Goal: Transaction & Acquisition: Purchase product/service

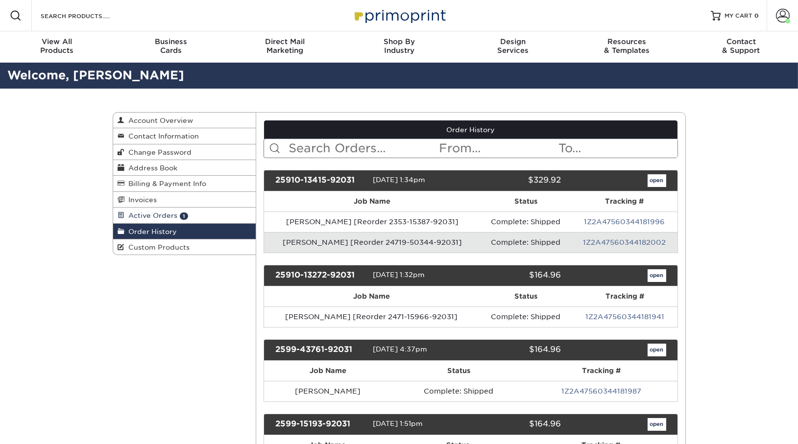
click at [173, 216] on span "Active Orders" at bounding box center [151, 216] width 53 height 8
click at [305, 146] on input "text" at bounding box center [362, 148] width 150 height 19
type input "gina"
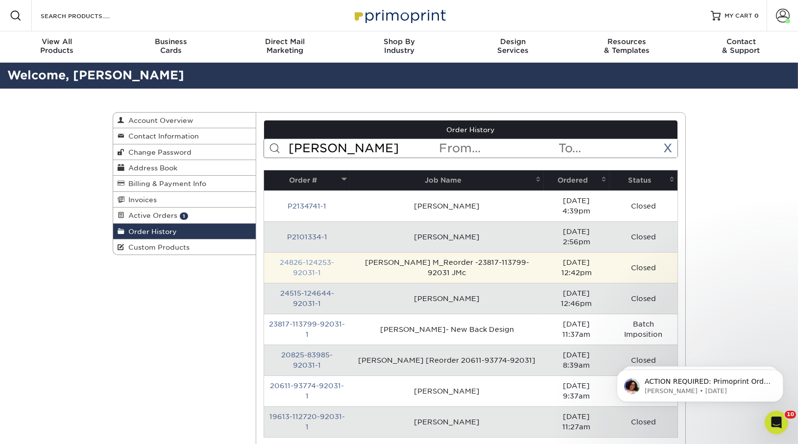
click at [304, 259] on link "24826-124253-92031-1" at bounding box center [307, 268] width 54 height 18
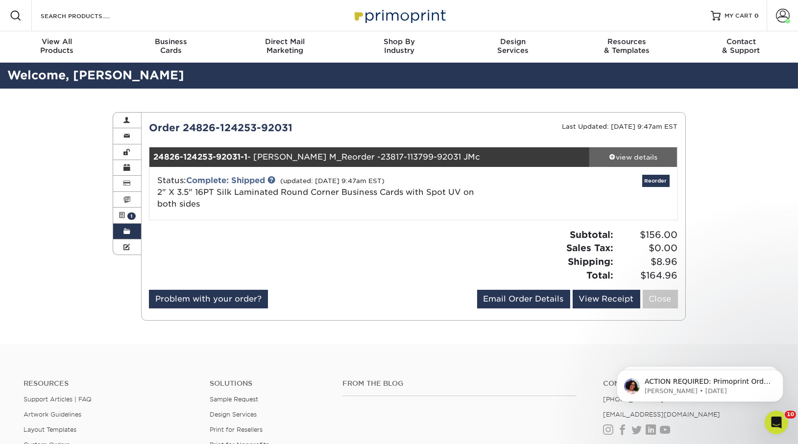
click at [654, 158] on div "view details" at bounding box center [633, 157] width 88 height 10
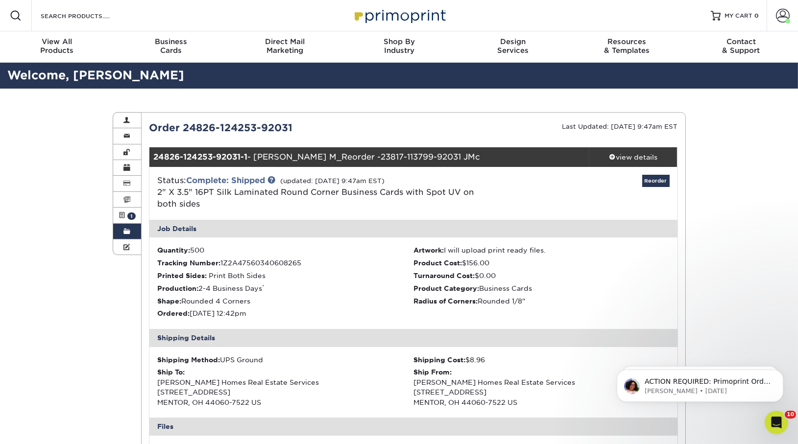
scroll to position [189, 0]
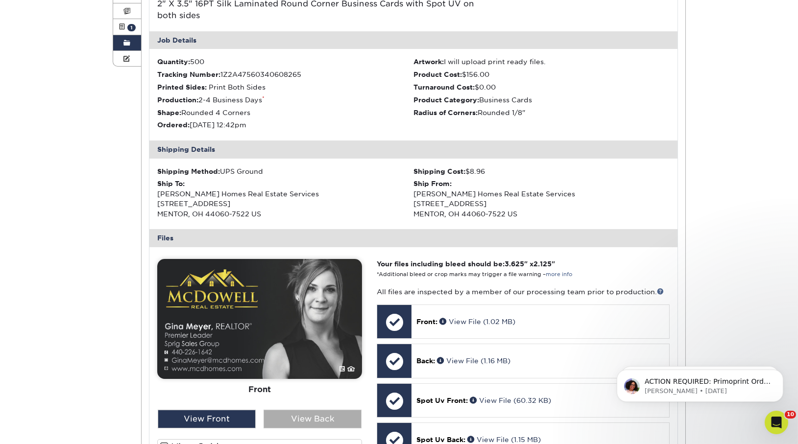
click at [332, 419] on div "View Back" at bounding box center [312, 419] width 98 height 19
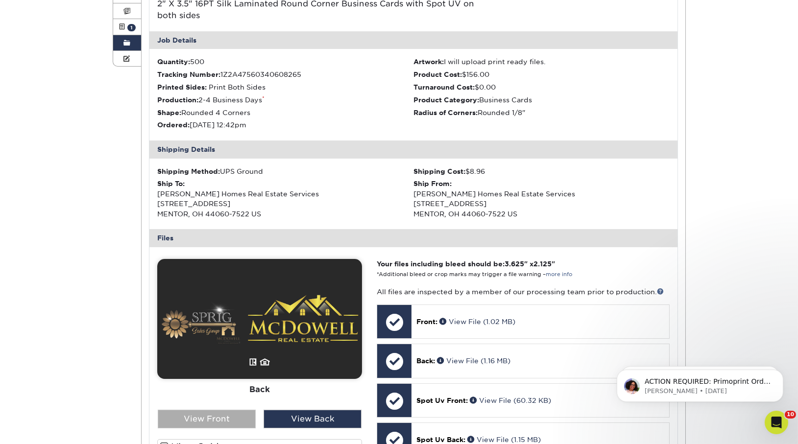
click at [213, 421] on div "View Front" at bounding box center [207, 419] width 98 height 19
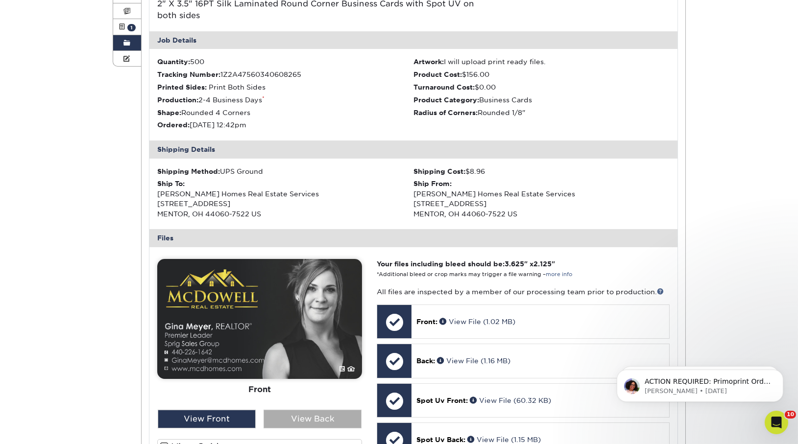
click at [270, 423] on div "View Back" at bounding box center [312, 419] width 98 height 19
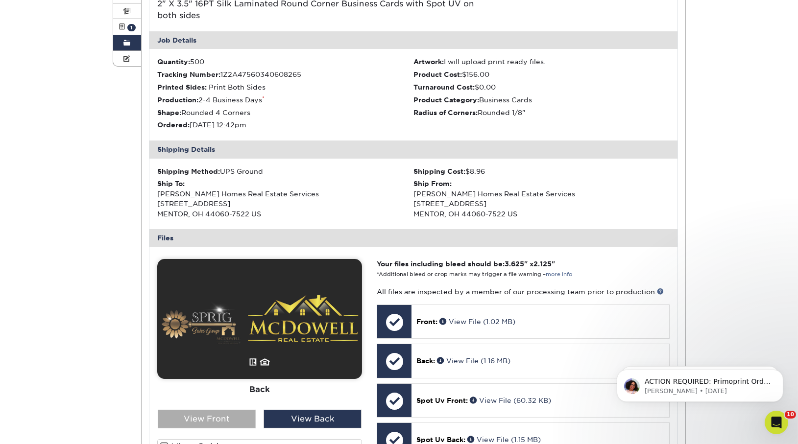
click at [227, 421] on div "View Front" at bounding box center [207, 419] width 98 height 19
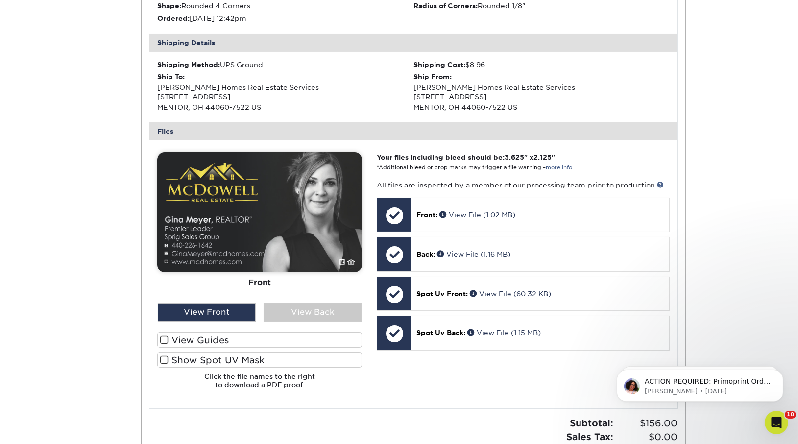
scroll to position [311, 0]
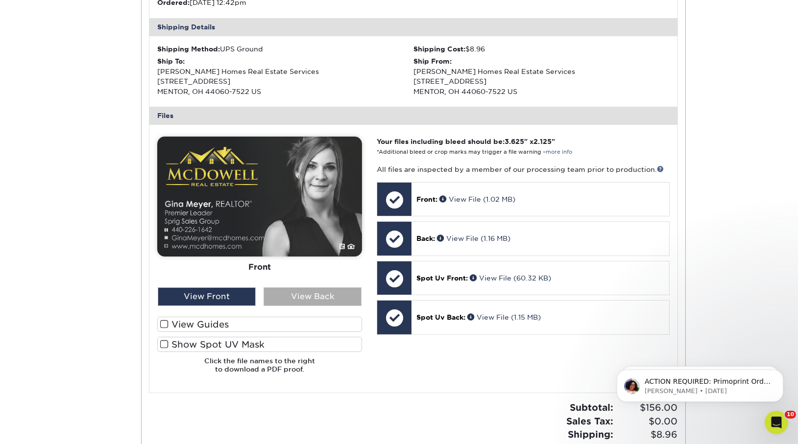
click at [313, 299] on div "View Back" at bounding box center [312, 296] width 98 height 19
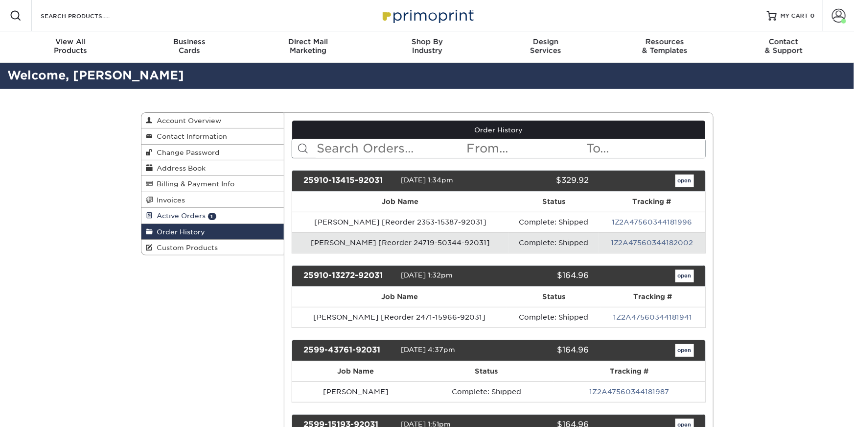
click at [220, 213] on link "Active Orders 1" at bounding box center [213, 216] width 143 height 16
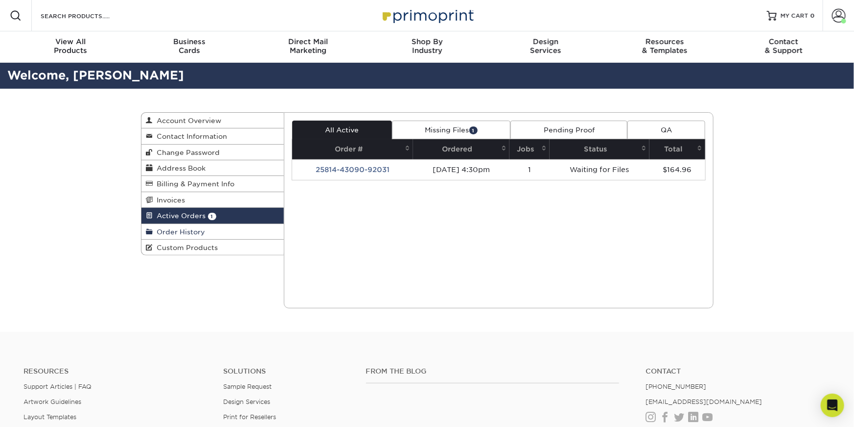
click at [225, 228] on link "Order History" at bounding box center [213, 232] width 143 height 16
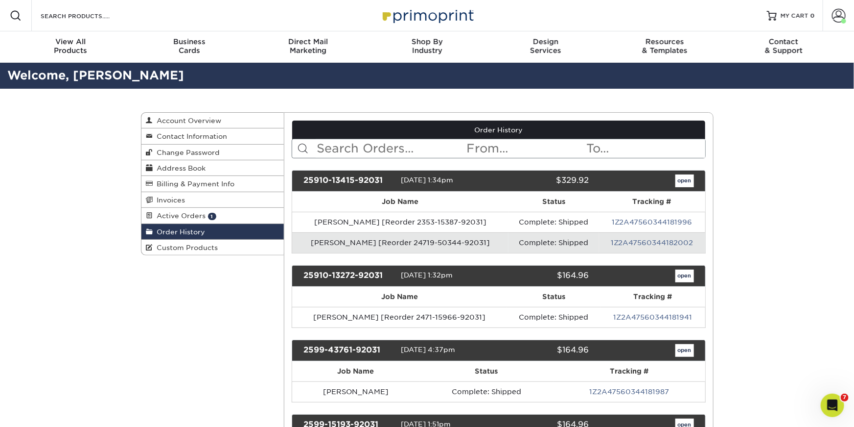
click at [361, 149] on input "text" at bounding box center [391, 148] width 150 height 19
type input "H"
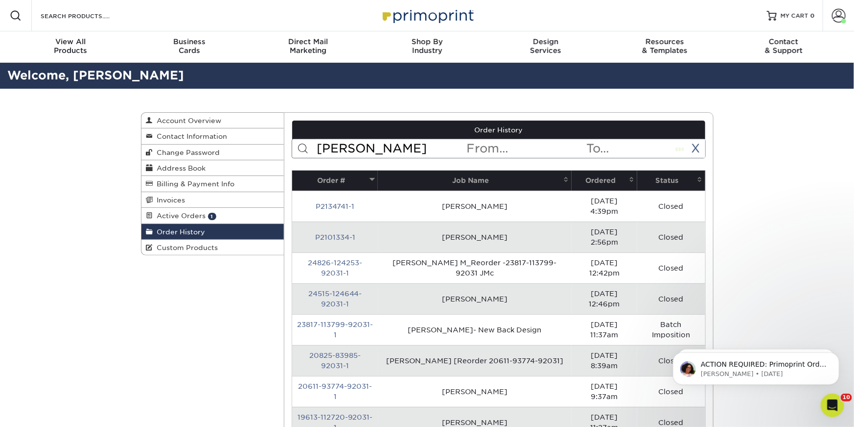
type input "GINA MEYER"
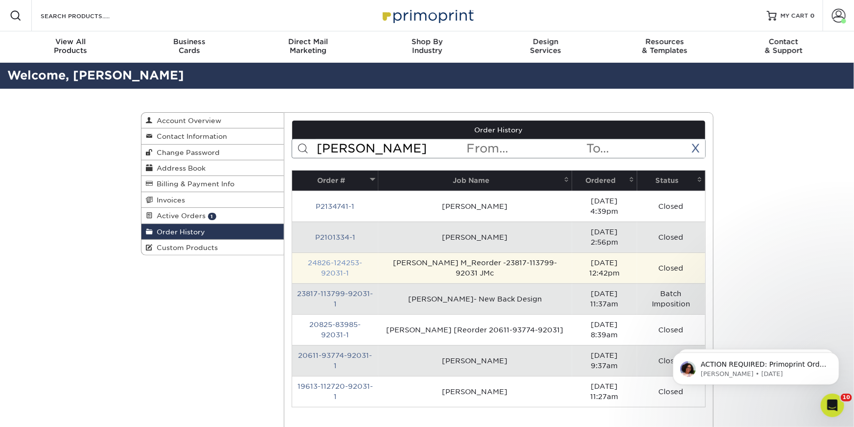
click at [336, 259] on link "24826-124253-92031-1" at bounding box center [335, 268] width 54 height 18
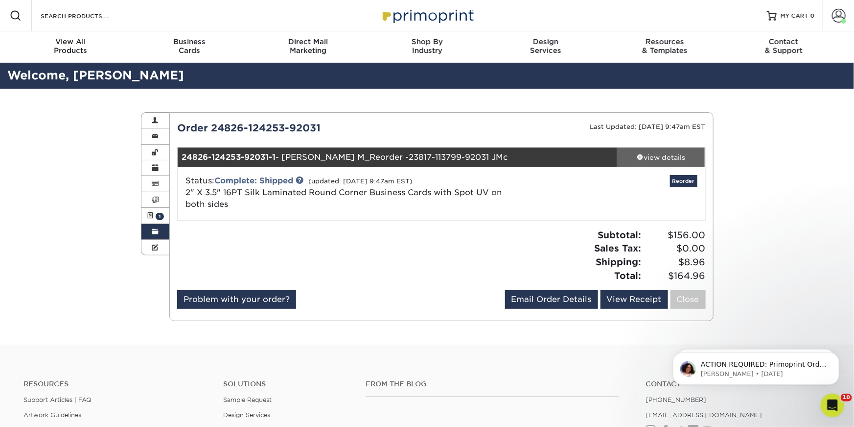
click at [680, 152] on div "view details" at bounding box center [661, 157] width 88 height 10
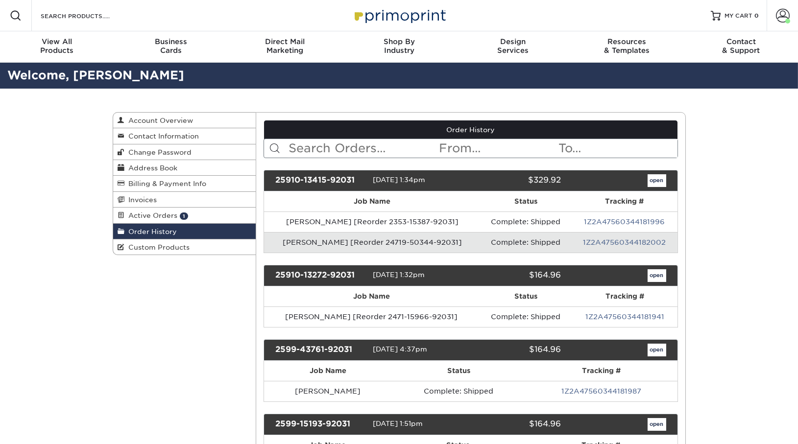
click at [373, 145] on input "text" at bounding box center [362, 148] width 150 height 19
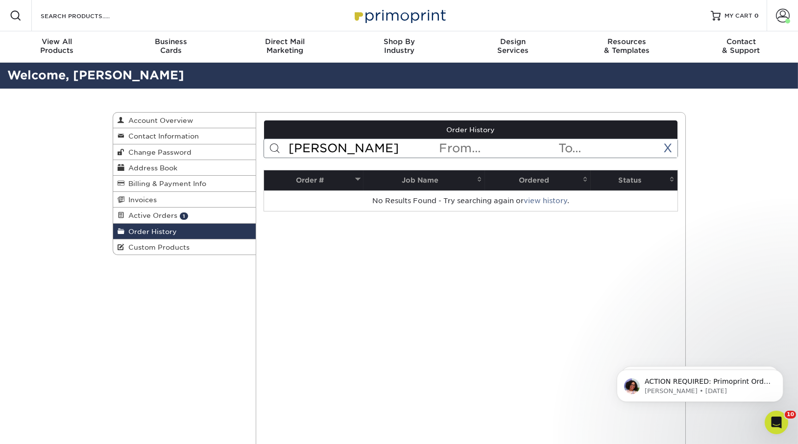
click at [337, 145] on input "katrina" at bounding box center [362, 148] width 150 height 19
type input "k"
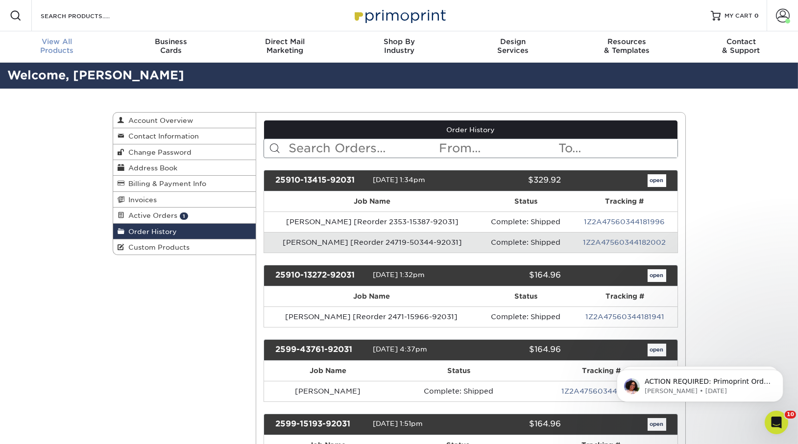
click at [782, 19] on span at bounding box center [783, 16] width 14 height 14
click at [47, 46] on div "View All Products" at bounding box center [57, 46] width 114 height 18
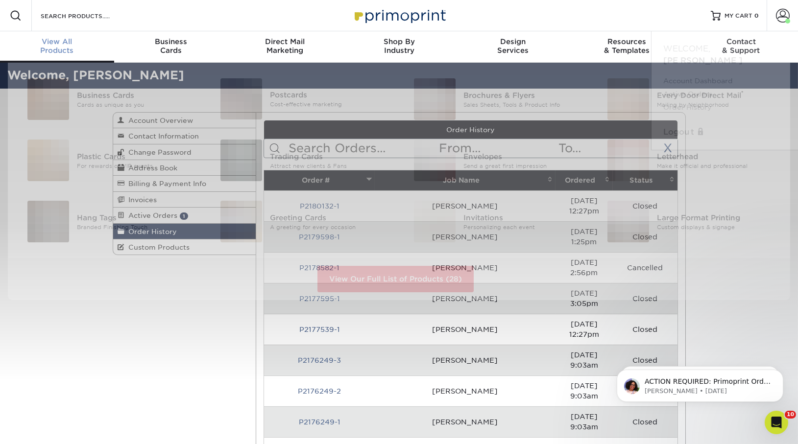
click at [62, 45] on span "View All" at bounding box center [57, 41] width 114 height 9
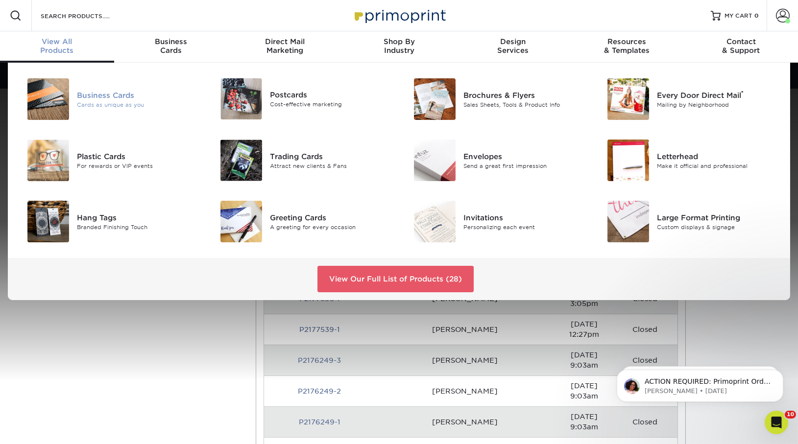
click at [89, 102] on div "Cards as unique as you" at bounding box center [137, 104] width 121 height 8
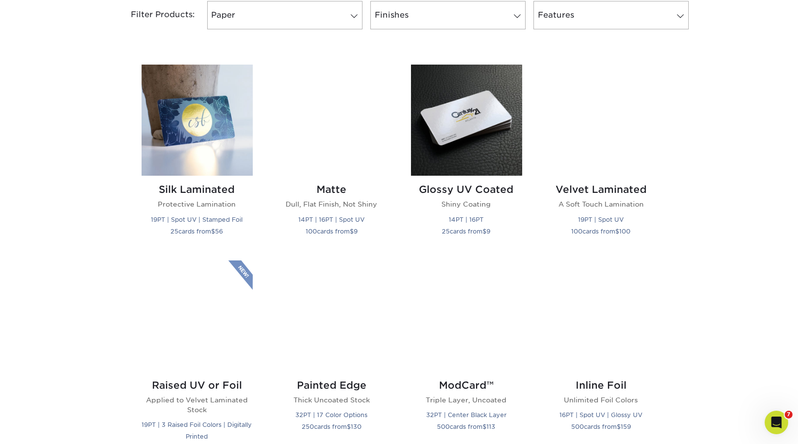
scroll to position [455, 0]
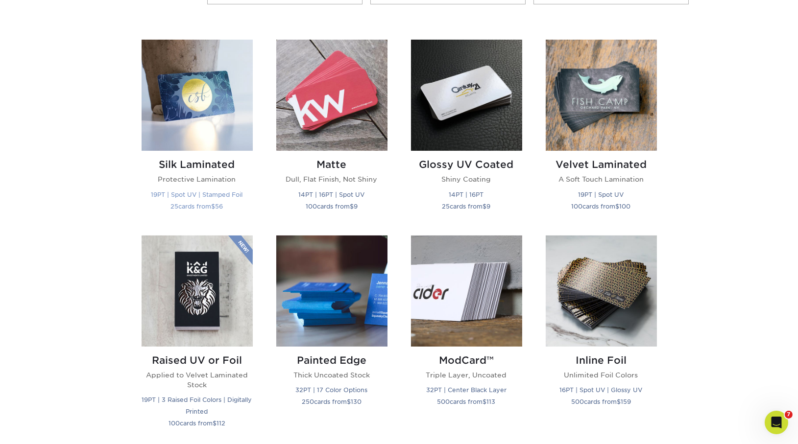
click at [207, 131] on img at bounding box center [197, 95] width 111 height 111
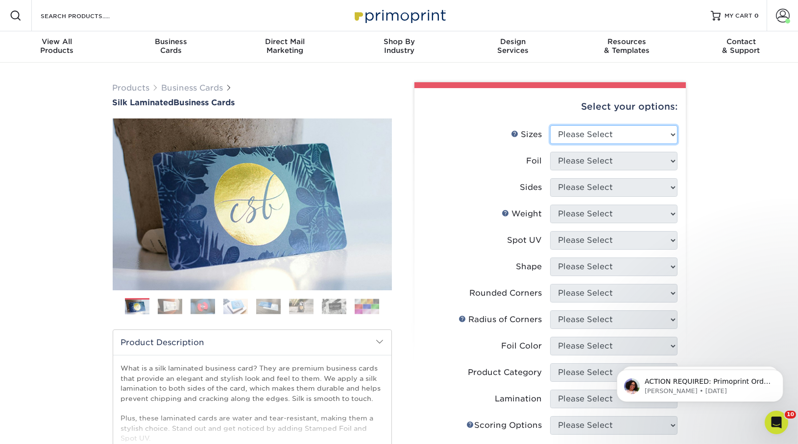
click at [596, 133] on select "Please Select 1.5" x 3.5" - Mini 1.75" x 3.5" - Mini 2" x 2" - Square 2" x 3" -…" at bounding box center [613, 134] width 127 height 19
select select "2.00x3.50"
click at [550, 125] on select "Please Select 1.5" x 3.5" - Mini 1.75" x 3.5" - Mini 2" x 2" - Square 2" x 3" -…" at bounding box center [613, 134] width 127 height 19
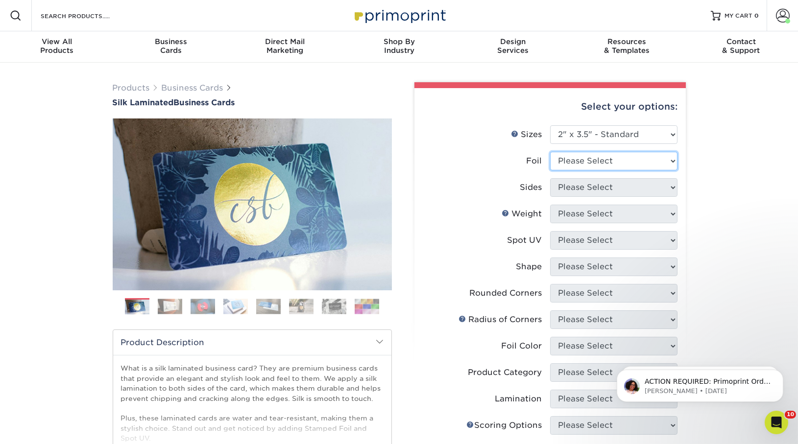
click at [587, 161] on select "Please Select Yes No" at bounding box center [613, 161] width 127 height 19
click at [580, 166] on select "Please Select Yes No" at bounding box center [613, 161] width 127 height 19
select select "0"
click at [550, 152] on select "Please Select Yes No" at bounding box center [613, 161] width 127 height 19
click at [580, 188] on select "Please Select Print Both Sides Print Both Sides - Foil Both Sides Print Both Si…" at bounding box center [613, 187] width 127 height 19
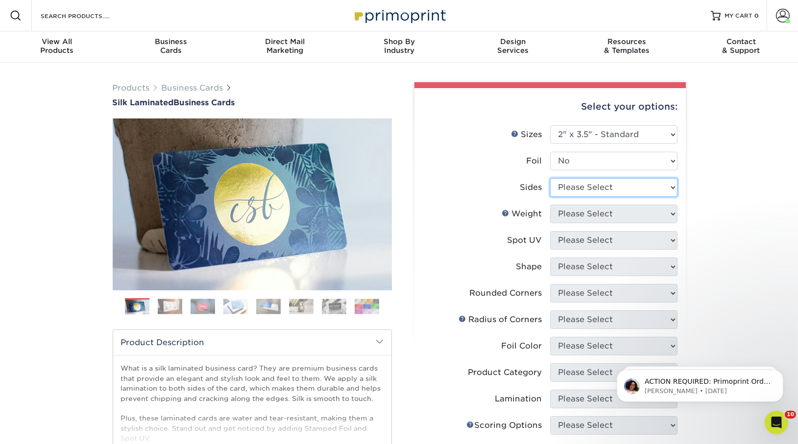
select select "13abbda7-1d64-4f25-8bb2-c179b224825d"
click at [550, 178] on select "Please Select Print Both Sides Print Front Only" at bounding box center [613, 187] width 127 height 19
click at [583, 214] on select "Please Select 16PT" at bounding box center [613, 214] width 127 height 19
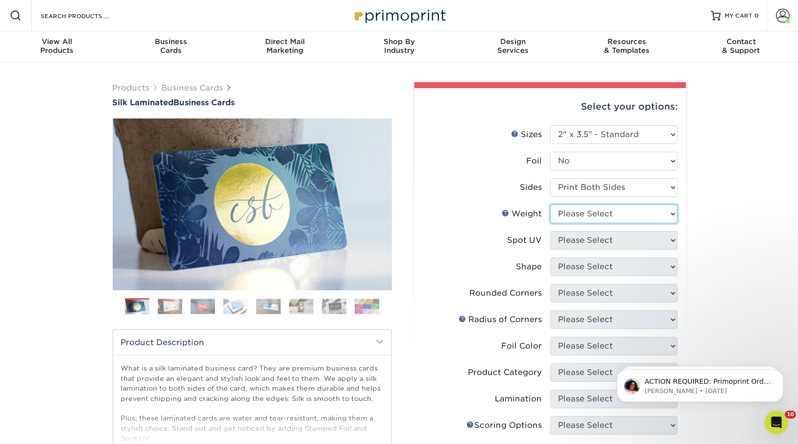
select select "16PT"
click at [550, 205] on select "Please Select 16PT" at bounding box center [613, 214] width 127 height 19
click at [583, 242] on select "Please Select No Spot UV Front and Back (Both Sides) Front Only Back Only" at bounding box center [613, 240] width 127 height 19
select select "0"
click at [550, 231] on select "Please Select No Spot UV Front and Back (Both Sides) Front Only Back Only" at bounding box center [613, 240] width 127 height 19
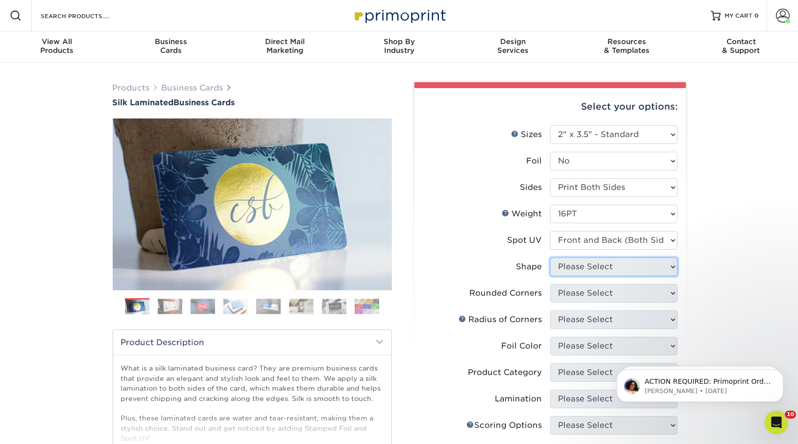
click at [591, 275] on select "Please Select Standard Oval" at bounding box center [613, 267] width 127 height 19
click at [592, 279] on li "Shape Please Select Standard" at bounding box center [550, 271] width 255 height 26
click at [592, 271] on select "Please Select Standard" at bounding box center [613, 267] width 127 height 19
select select "standard"
click at [550, 258] on select "Please Select Standard" at bounding box center [613, 267] width 127 height 19
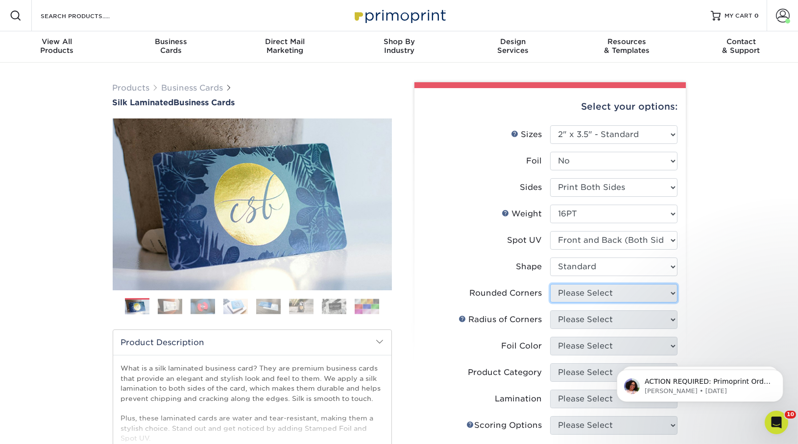
click at [592, 288] on select "Please Select Yes - Round 2 Corners Yes - Round 4 Corners No" at bounding box center [613, 293] width 127 height 19
select select "7672df9e-0e0a-464d-8e1f-920c575e4da3"
click at [550, 284] on select "Please Select Yes - Round 2 Corners Yes - Round 4 Corners No" at bounding box center [613, 293] width 127 height 19
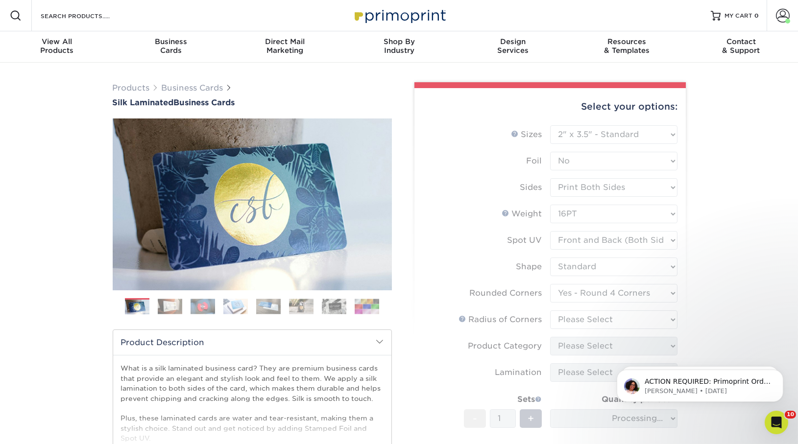
click at [595, 317] on form "Sizes Help Sizes Please Select 1.5" x 3.5" - Mini 1.75" x 3.5" - Mini 2" x 2" -…" at bounding box center [550, 314] width 256 height 379
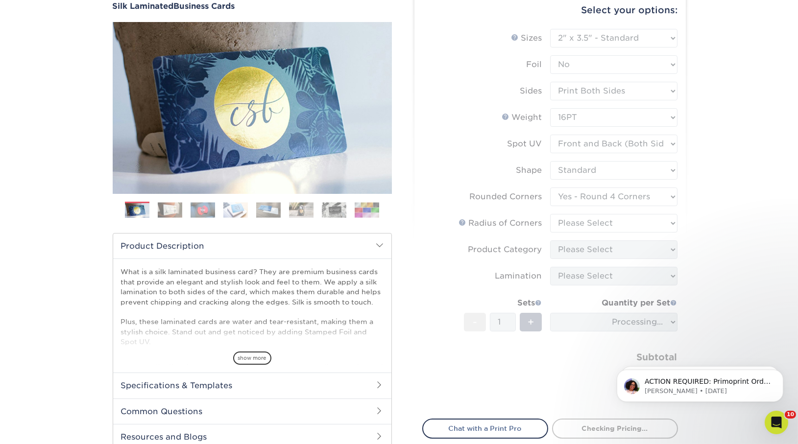
scroll to position [97, 0]
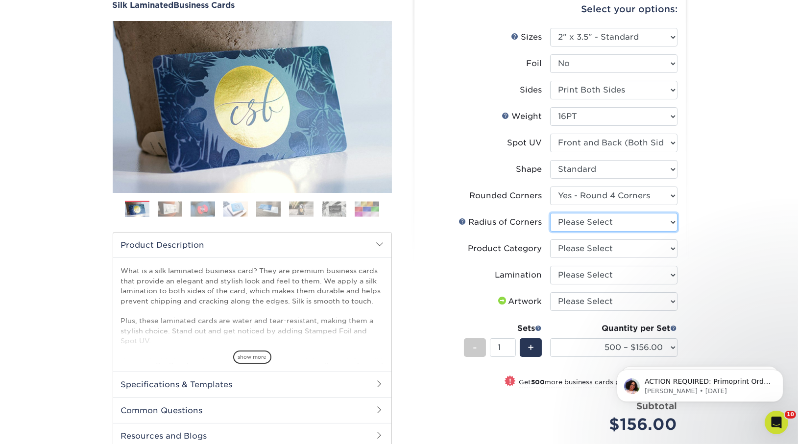
click at [619, 222] on select "Please Select Rounded 1/8" Rounded 1/4"" at bounding box center [613, 222] width 127 height 19
select select "589680c7-ee9a-431b-9d12-d7aeb1386a97"
click at [550, 213] on select "Please Select Rounded 1/8" Rounded 1/4"" at bounding box center [613, 222] width 127 height 19
click at [618, 252] on select "Please Select Business Cards" at bounding box center [613, 248] width 127 height 19
click at [617, 256] on select "Please Select Business Cards" at bounding box center [613, 248] width 127 height 19
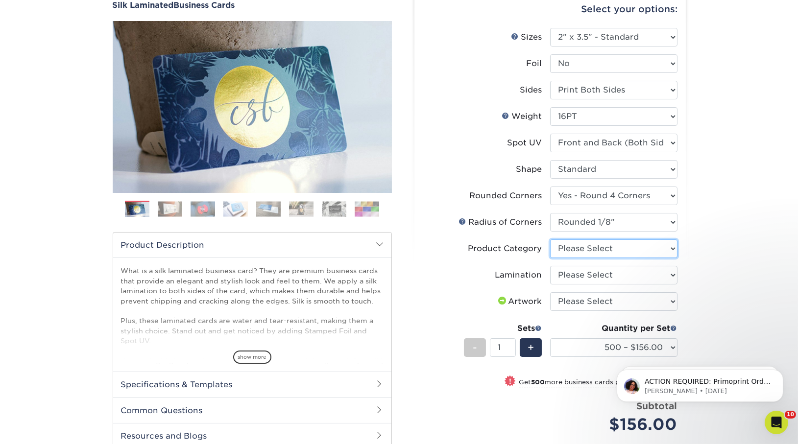
select select "3b5148f1-0588-4f88-a218-97bcfdce65c1"
click at [550, 239] on select "Please Select Business Cards" at bounding box center [613, 248] width 127 height 19
click at [617, 274] on select "Please Select Silk" at bounding box center [613, 275] width 127 height 19
select select "ccacb42f-45f7-42d3-bbd3-7c8421cf37f0"
click at [550, 266] on select "Please Select Silk" at bounding box center [613, 275] width 127 height 19
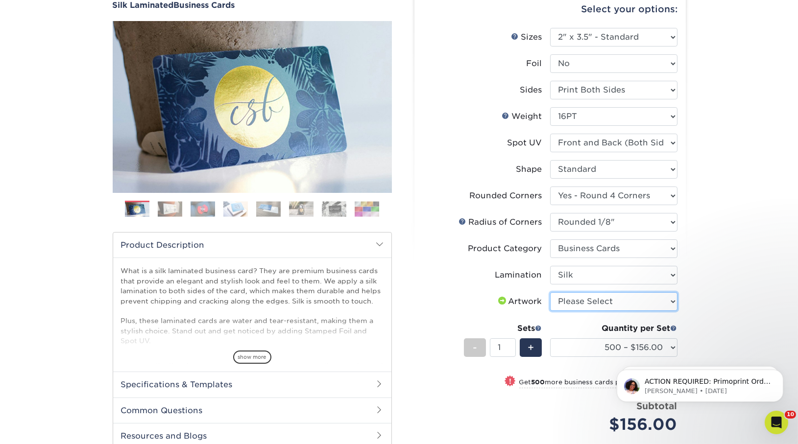
click at [618, 296] on select "Please Select I will upload files I need a design - $100" at bounding box center [613, 301] width 127 height 19
select select "upload"
click at [550, 292] on select "Please Select I will upload files I need a design - $100" at bounding box center [613, 301] width 127 height 19
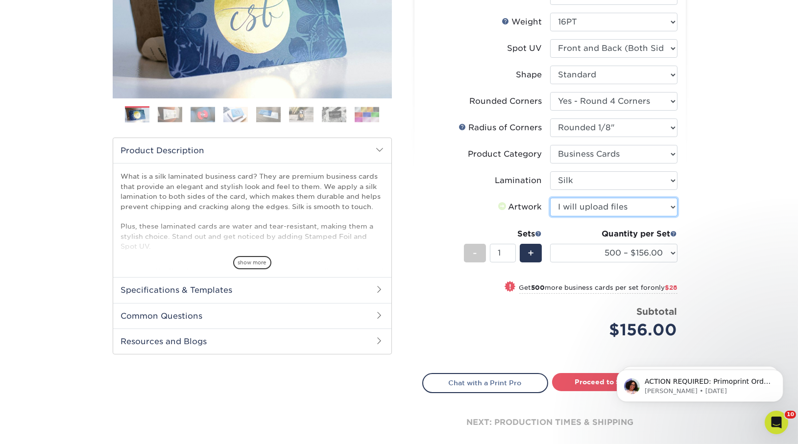
scroll to position [206, 0]
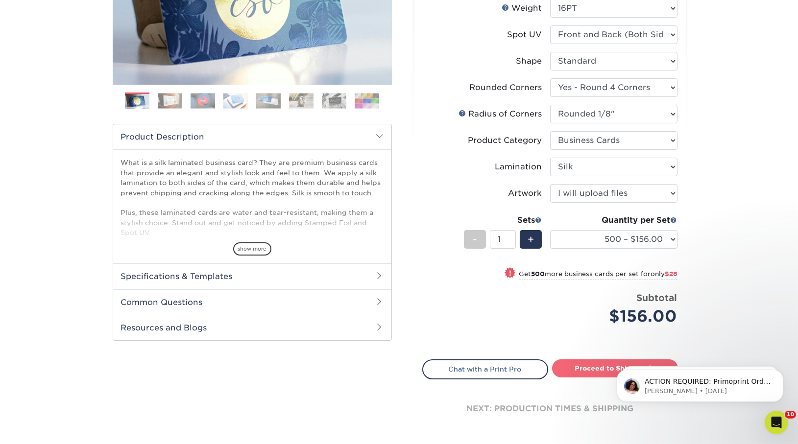
click at [593, 366] on link "Proceed to Shipping" at bounding box center [615, 368] width 126 height 18
type input "Set 1"
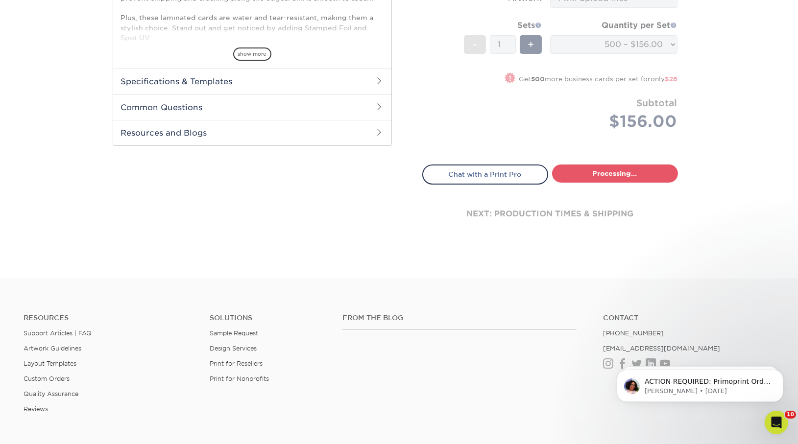
select select "24b86a38-505b-4ae3-9429-29aefd3b6f92"
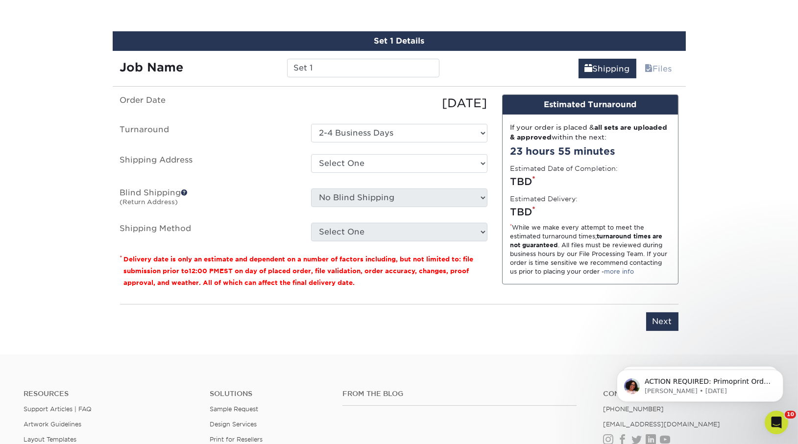
scroll to position [591, 0]
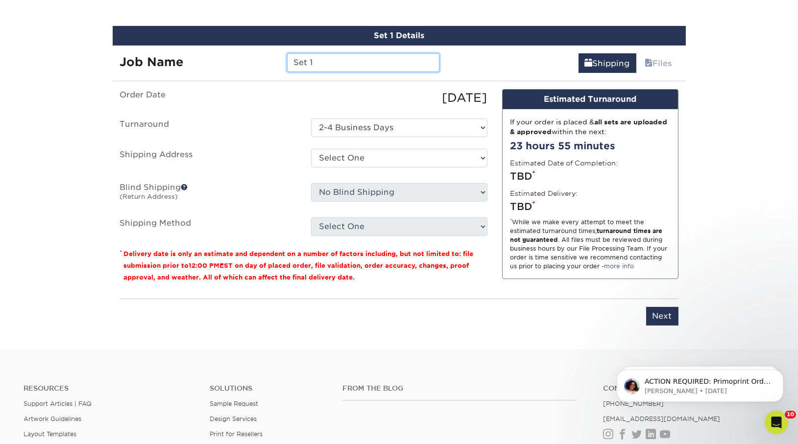
drag, startPoint x: 317, startPoint y: 64, endPoint x: 230, endPoint y: 64, distance: 87.7
click at [230, 64] on div "Job Name Set 1" at bounding box center [280, 62] width 334 height 19
type input "K"
type input "Katrina Heath"
click at [382, 160] on select "Select One Andrew Magliola Florida Andrew Magliola Florida Andrew Magliola Flor…" at bounding box center [399, 158] width 176 height 19
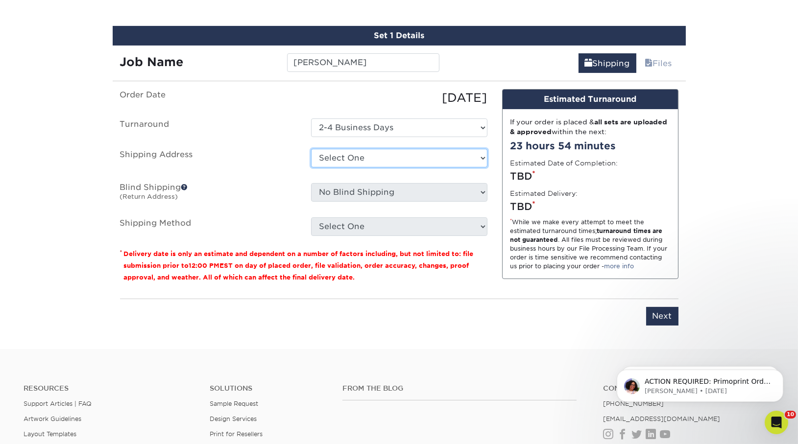
click at [340, 157] on select "Select One Andrew Magliola Florida Andrew Magliola Florida Andrew Magliola Flor…" at bounding box center [399, 158] width 176 height 19
select select "14261"
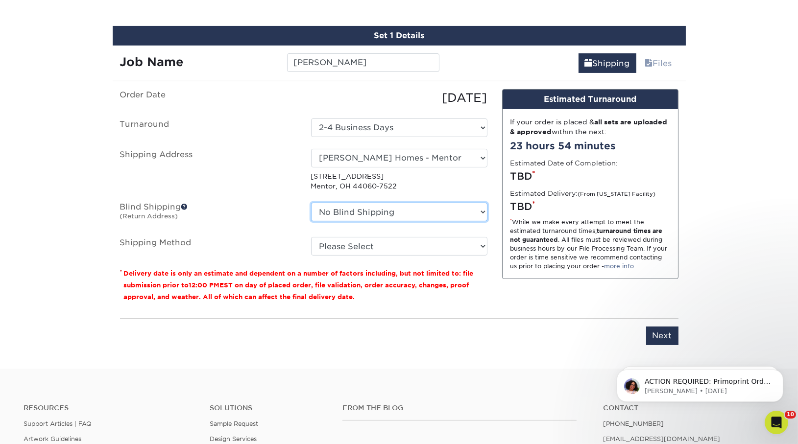
click at [363, 212] on select "No Blind Shipping Andrew Magliola Florida Andrew Magliola Florida Andrew Maglio…" at bounding box center [399, 212] width 176 height 19
select select "14261"
click at [311, 203] on select "No Blind Shipping Andrew Magliola Florida Andrew Magliola Florida Andrew Maglio…" at bounding box center [399, 212] width 176 height 19
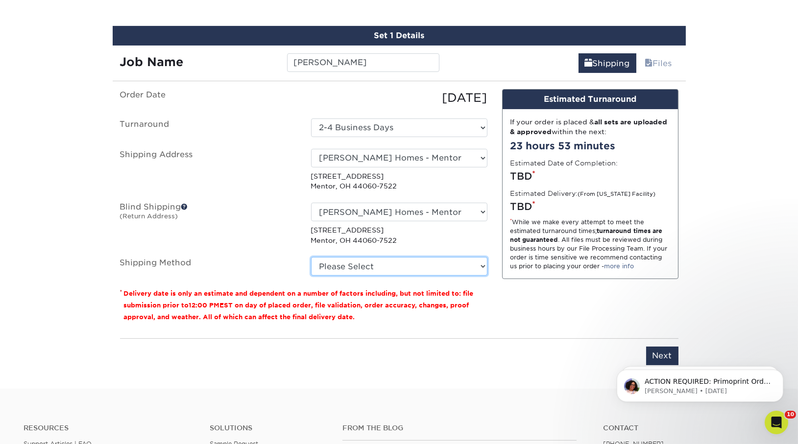
click at [391, 266] on select "Please Select Ground Shipping (+$8.96) 3 Day Shipping Service (+$15.34) 2 Day A…" at bounding box center [399, 266] width 176 height 19
click at [311, 257] on select "Please Select Ground Shipping (+$8.96) 3 Day Shipping Service (+$15.34) 2 Day A…" at bounding box center [399, 266] width 176 height 19
click at [391, 270] on select "Please Select Ground Shipping (+$8.96) 3 Day Shipping Service (+$15.34) 2 Day A…" at bounding box center [399, 266] width 176 height 19
select select "03"
click at [311, 257] on select "Please Select Ground Shipping (+$8.96) 3 Day Shipping Service (+$15.34) 2 Day A…" at bounding box center [399, 266] width 176 height 19
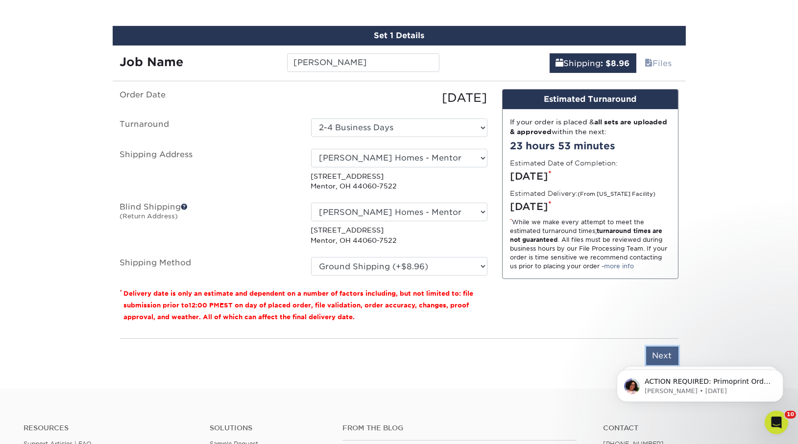
click at [658, 347] on input "Next" at bounding box center [662, 356] width 32 height 19
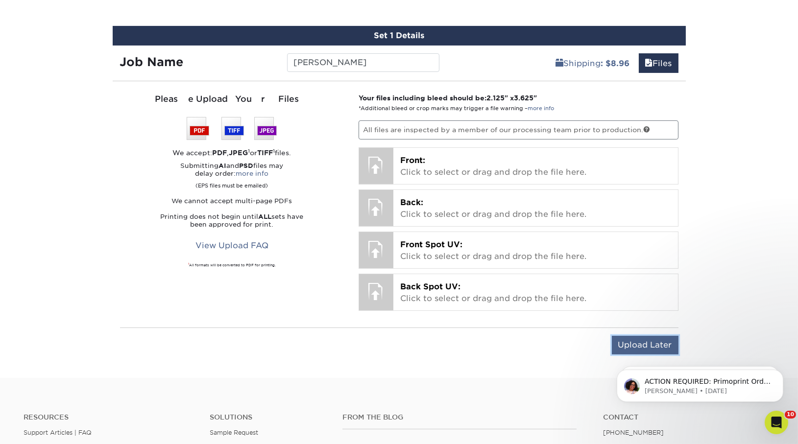
click at [634, 348] on input "Upload Later" at bounding box center [645, 345] width 67 height 19
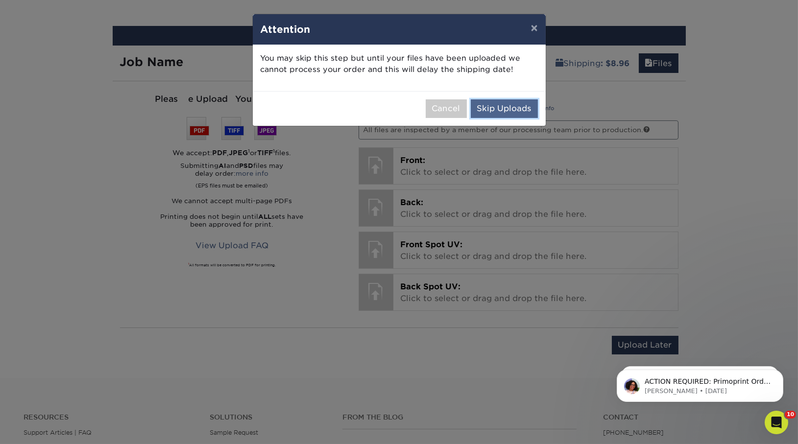
click at [501, 109] on button "Skip Uploads" at bounding box center [504, 108] width 67 height 19
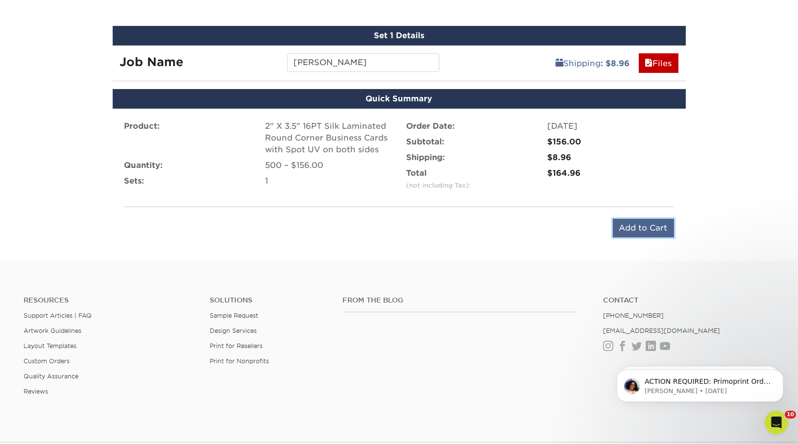
click at [621, 226] on input "Add to Cart" at bounding box center [643, 228] width 61 height 19
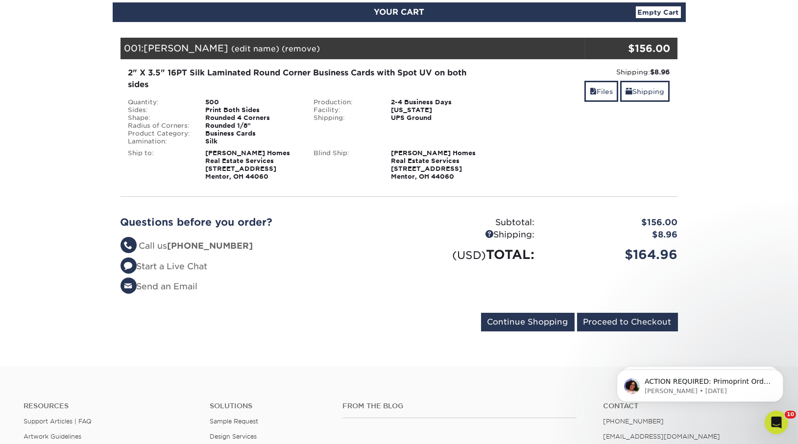
scroll to position [118, 0]
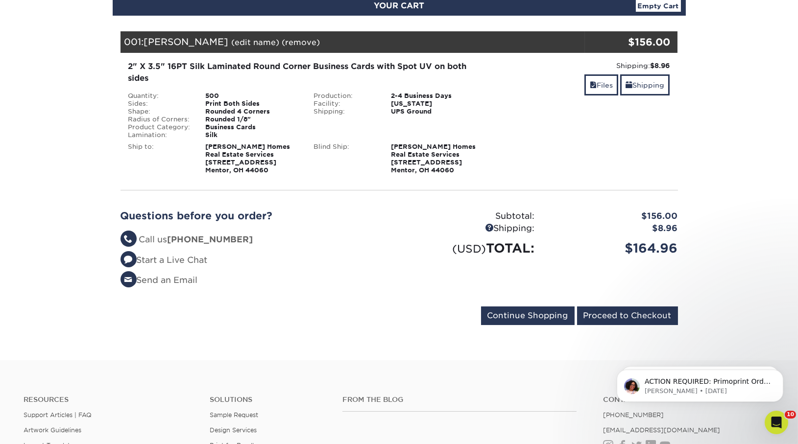
click at [614, 329] on div "Your Cart is Empty View Account Active Orders Order History Contact Us Business…" at bounding box center [399, 176] width 573 height 321
click at [614, 319] on input "Proceed to Checkout" at bounding box center [627, 316] width 101 height 19
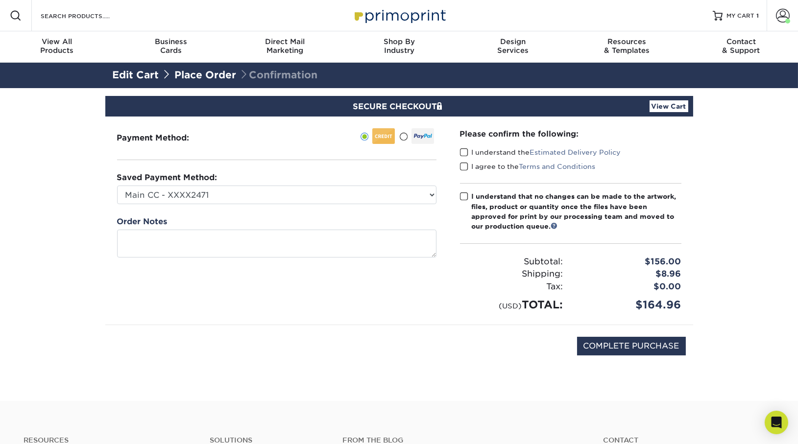
click at [464, 187] on div "Please confirm the following: I understand the Estimated Delivery Policy I agre…" at bounding box center [570, 220] width 221 height 185
click at [464, 196] on span at bounding box center [464, 196] width 8 height 9
click at [0, 0] on input "I understand that no changes can be made to the artwork, files, product or quan…" at bounding box center [0, 0] width 0 height 0
click at [464, 168] on span at bounding box center [464, 166] width 8 height 9
click at [0, 0] on input "I agree to the Terms and Conditions" at bounding box center [0, 0] width 0 height 0
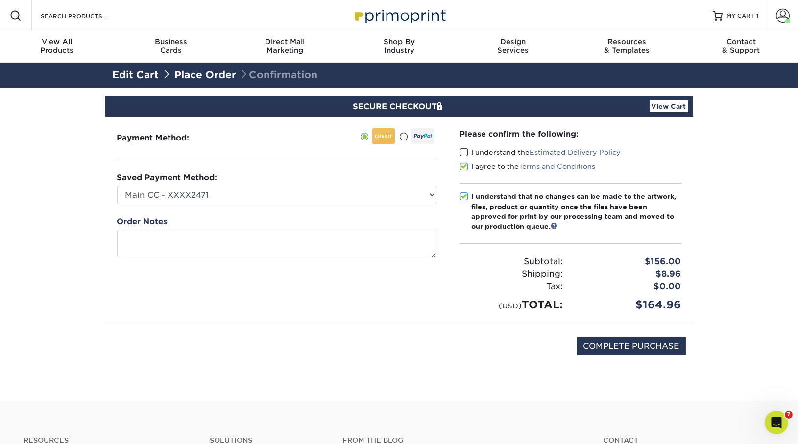
click at [464, 155] on span at bounding box center [464, 152] width 8 height 9
click at [0, 0] on input "I understand the Estimated Delivery Policy" at bounding box center [0, 0] width 0 height 0
click at [597, 343] on input "COMPLETE PURCHASE" at bounding box center [631, 346] width 109 height 19
type input "PROCESSING, PLEASE WAIT..."
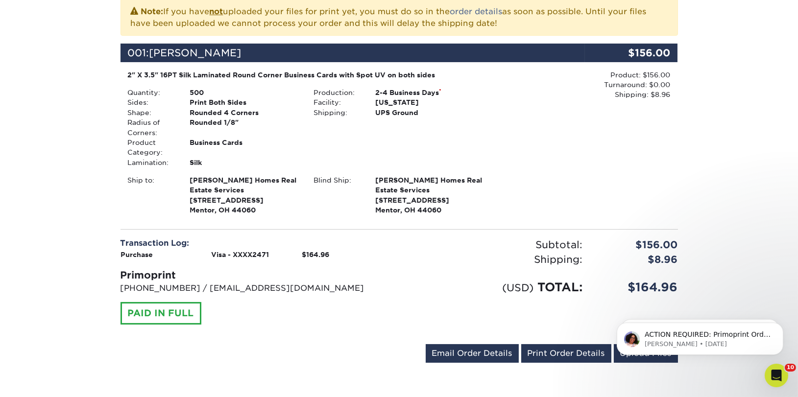
scroll to position [421, 0]
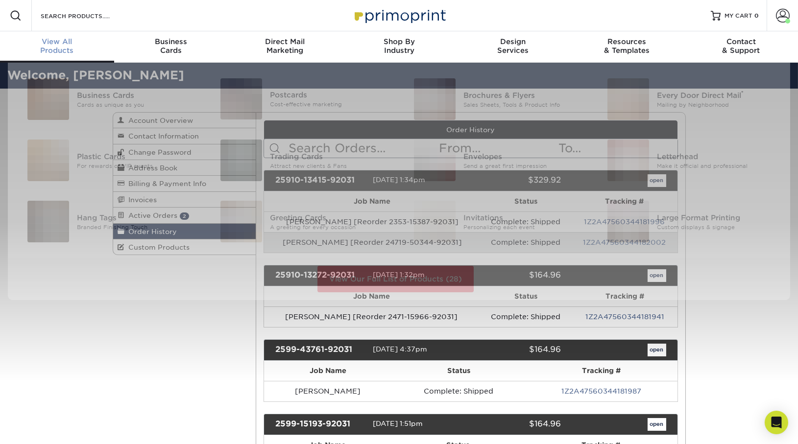
click at [74, 46] on div "View All Products" at bounding box center [57, 46] width 114 height 18
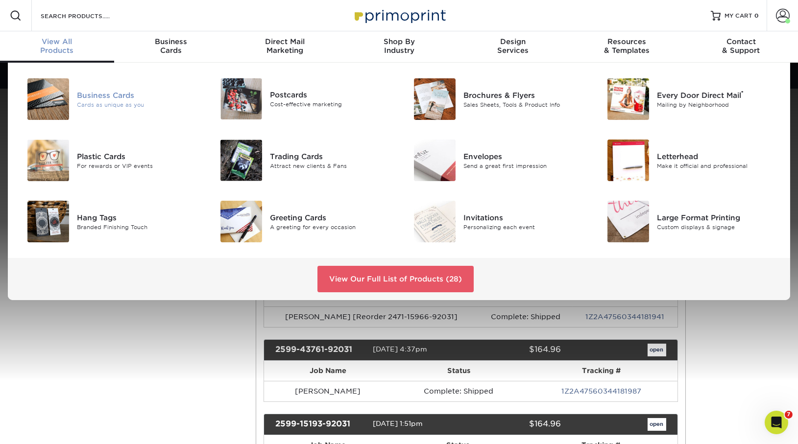
click at [89, 91] on div "Business Cards" at bounding box center [137, 95] width 121 height 11
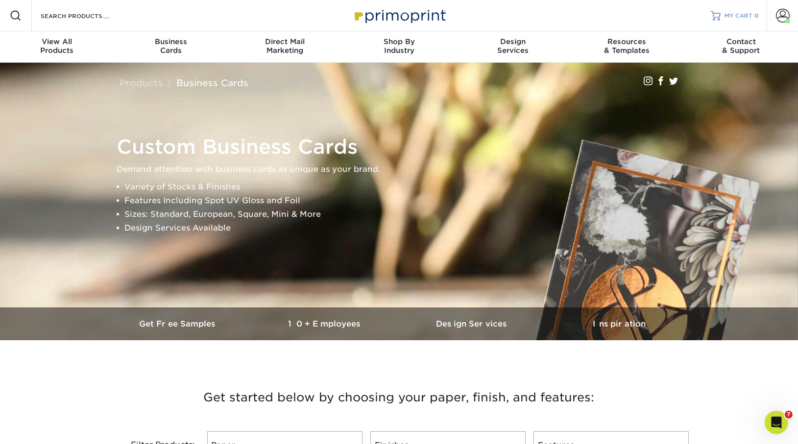
click at [749, 19] on span "MY CART" at bounding box center [738, 16] width 28 height 8
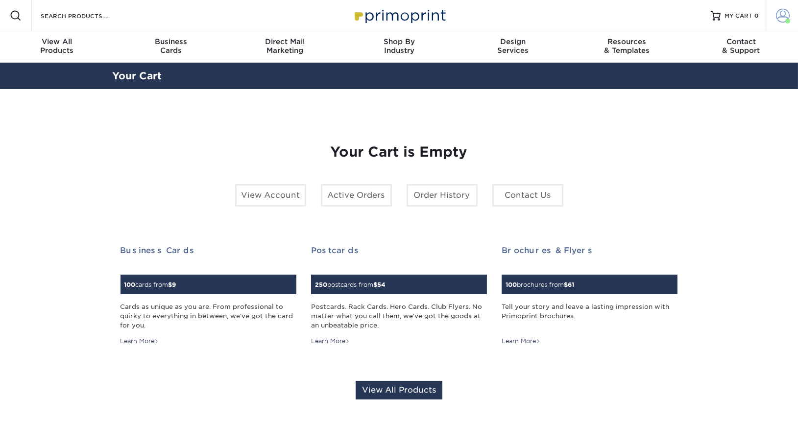
click at [773, 14] on link "Account" at bounding box center [781, 15] width 31 height 31
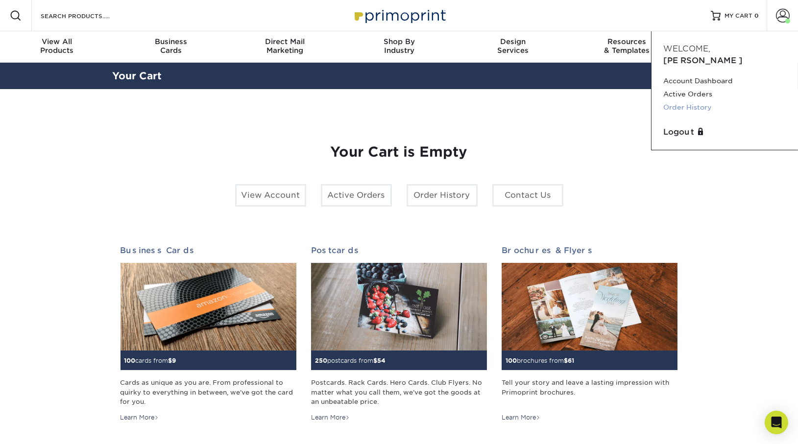
click at [701, 101] on link "Order History" at bounding box center [724, 107] width 123 height 13
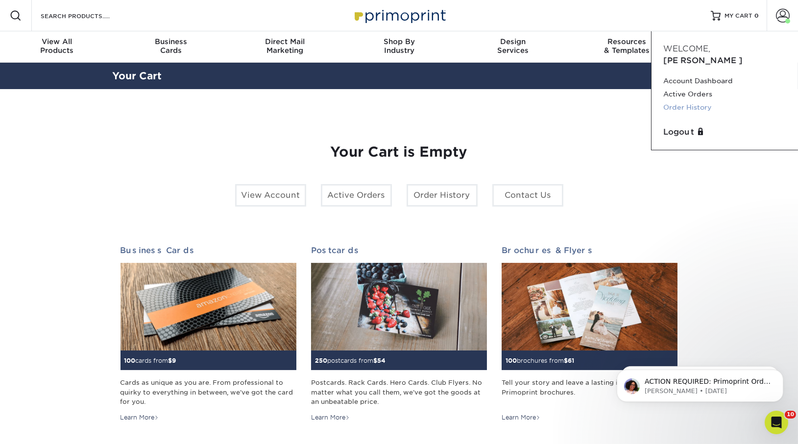
click at [682, 101] on link "Order History" at bounding box center [724, 107] width 123 height 13
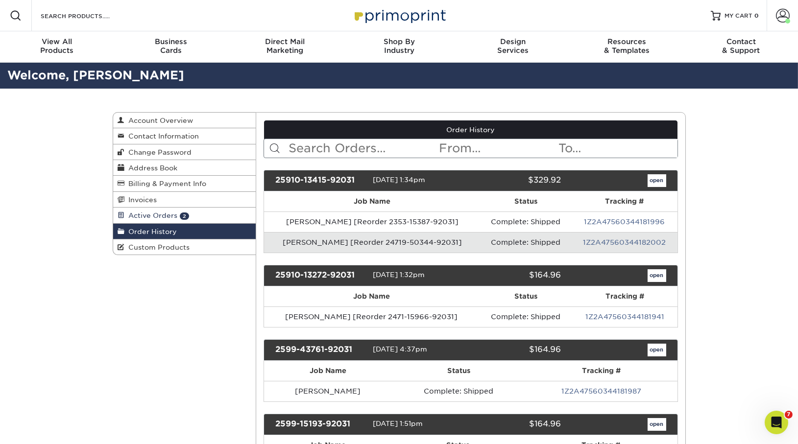
click at [174, 214] on span "Active Orders" at bounding box center [151, 216] width 53 height 8
click at [163, 214] on span "Active Orders" at bounding box center [151, 216] width 53 height 8
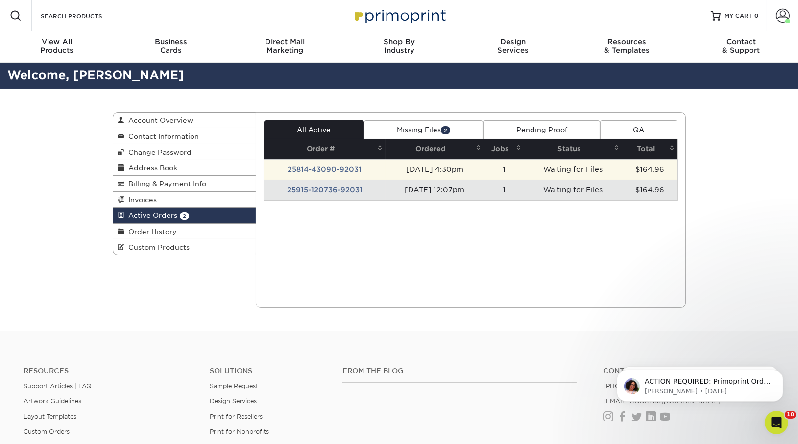
click at [307, 174] on td "25814-43090-92031" at bounding box center [324, 169] width 121 height 21
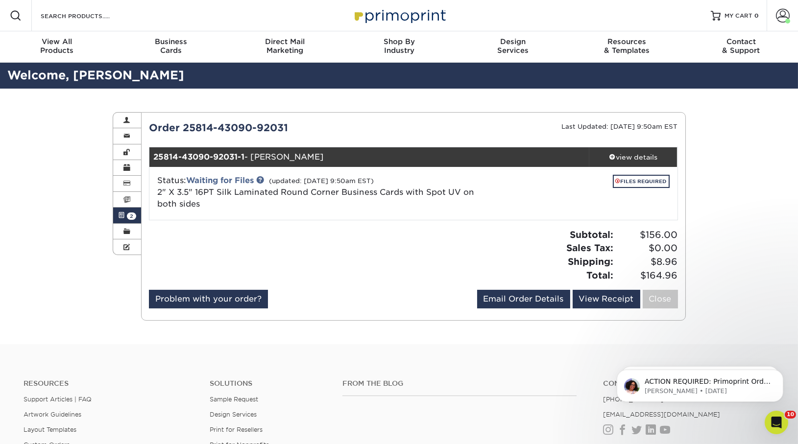
click at [132, 217] on span "2" at bounding box center [131, 216] width 9 height 7
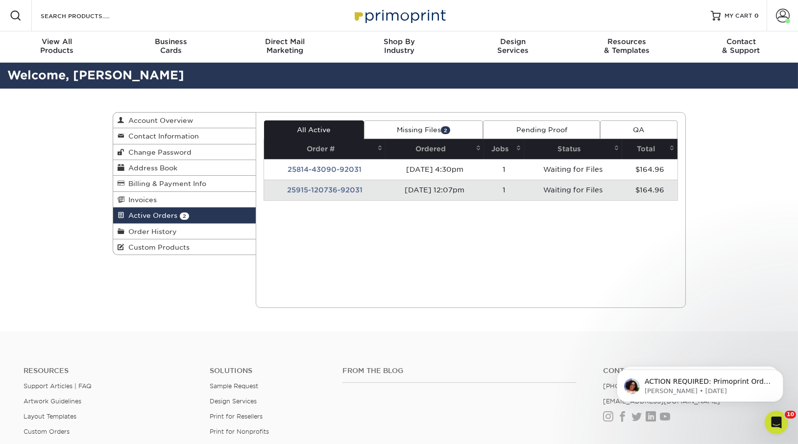
click at [300, 191] on td "25915-120736-92031" at bounding box center [324, 190] width 121 height 21
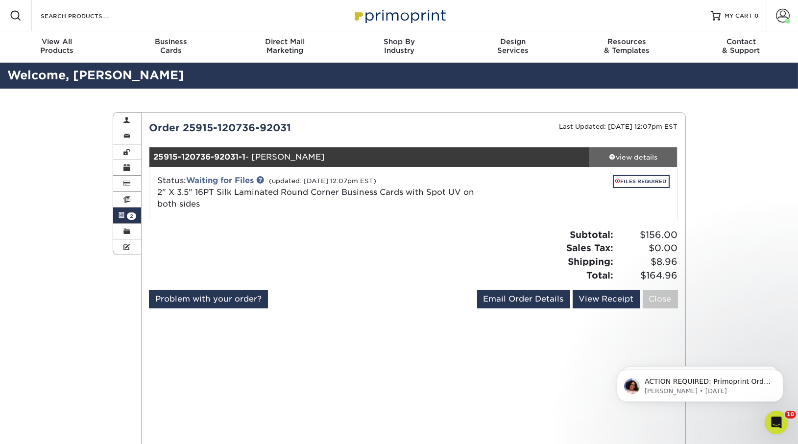
click at [634, 150] on link "view details" at bounding box center [633, 157] width 88 height 20
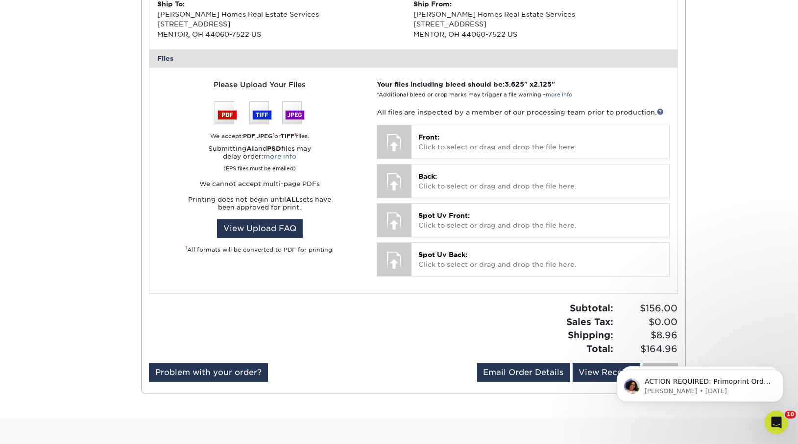
scroll to position [362, 0]
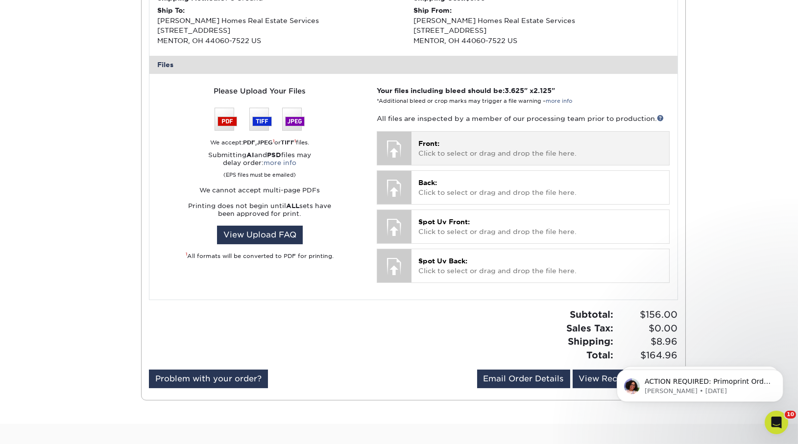
click at [483, 142] on p "Front: Click to select or drag and drop the file here." at bounding box center [539, 149] width 243 height 20
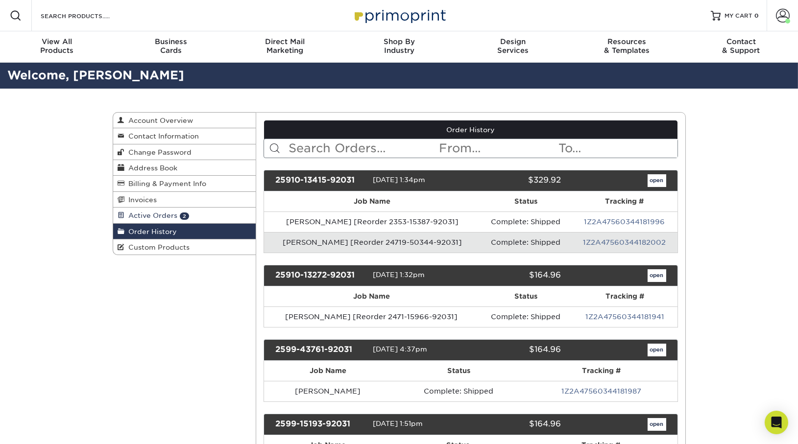
click at [160, 214] on span "Active Orders" at bounding box center [151, 216] width 53 height 8
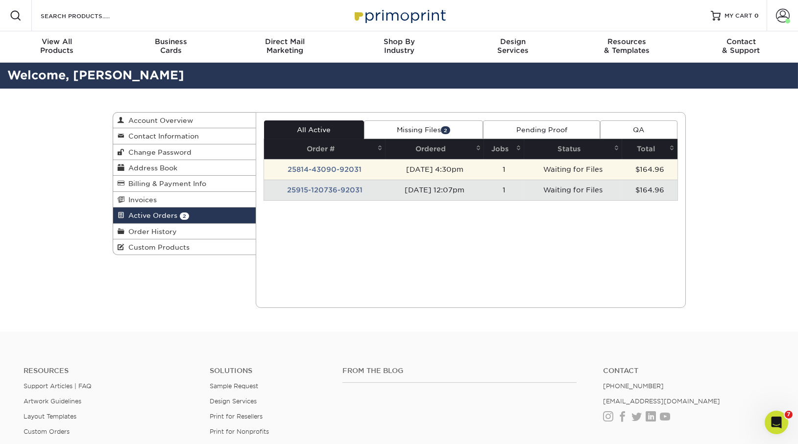
click at [326, 171] on td "25814-43090-92031" at bounding box center [324, 169] width 121 height 21
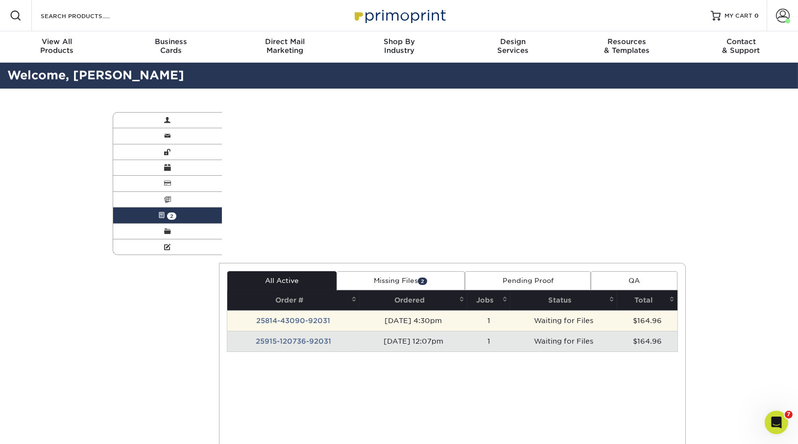
click at [326, 171] on div "Active Orders Account Overview Contact Information Change Password Address Book…" at bounding box center [399, 286] width 588 height 394
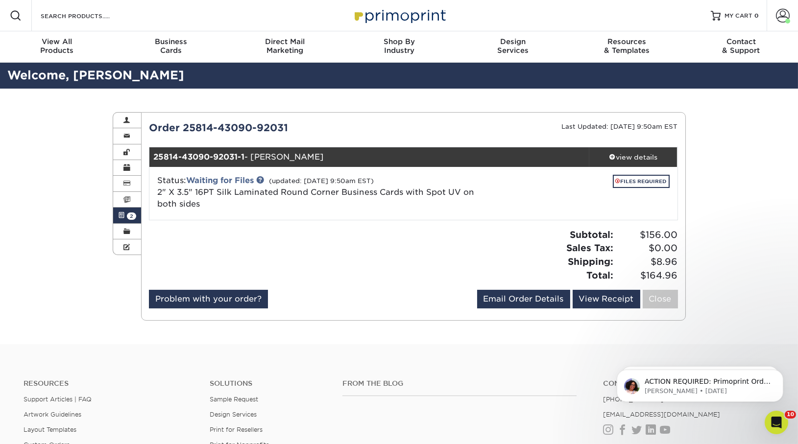
click at [128, 214] on span "2" at bounding box center [131, 216] width 9 height 7
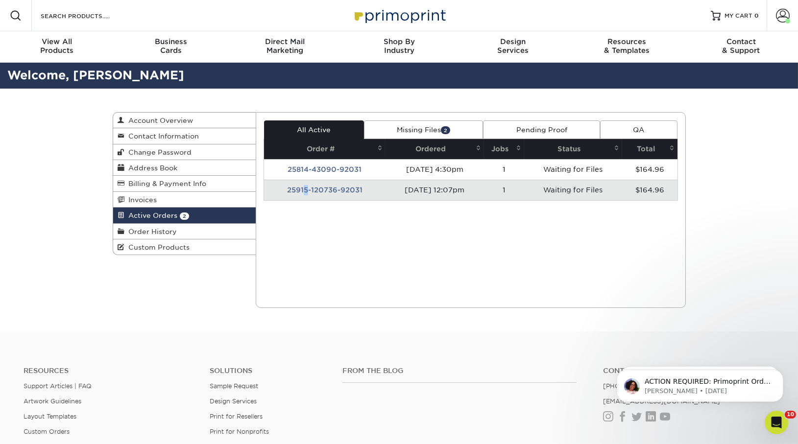
click at [303, 186] on td "25915-120736-92031" at bounding box center [324, 190] width 121 height 21
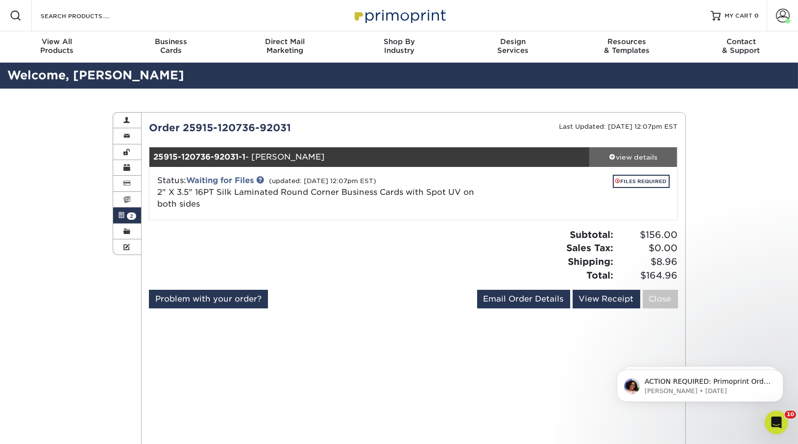
click at [600, 166] on link "view details" at bounding box center [633, 157] width 88 height 20
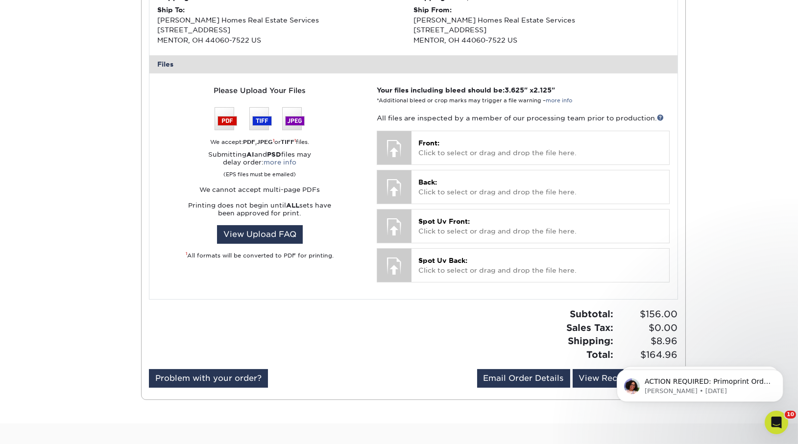
scroll to position [362, 0]
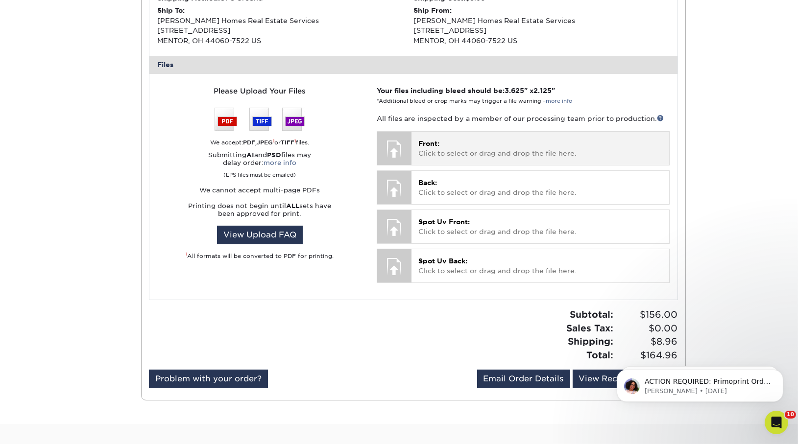
click at [450, 155] on p "Front: Click to select or drag and drop the file here." at bounding box center [539, 149] width 243 height 20
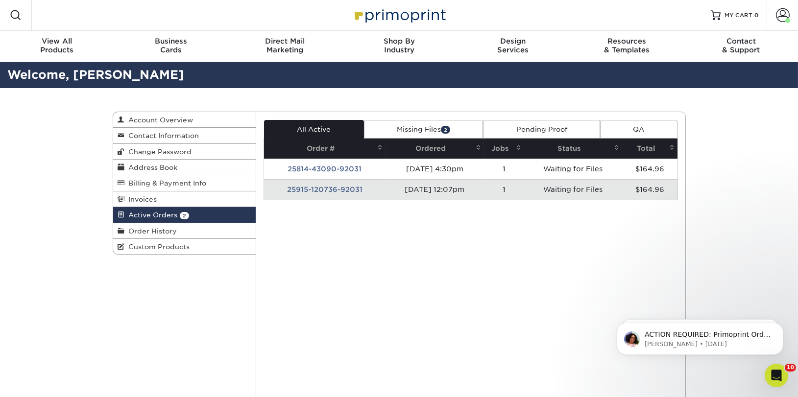
scroll to position [0, 0]
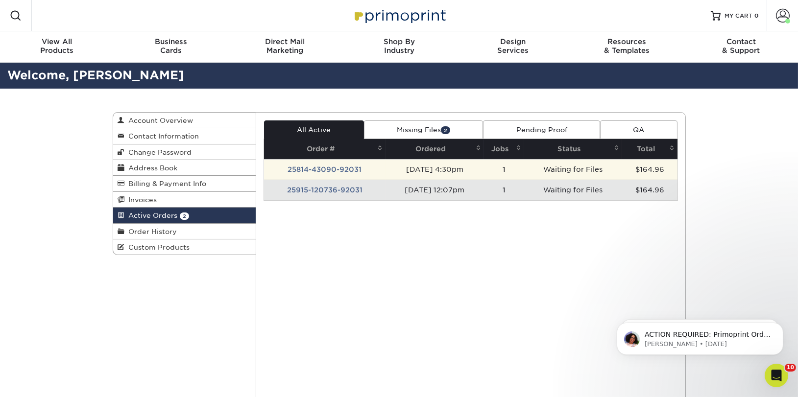
click at [311, 172] on td "25814-43090-92031" at bounding box center [324, 169] width 121 height 21
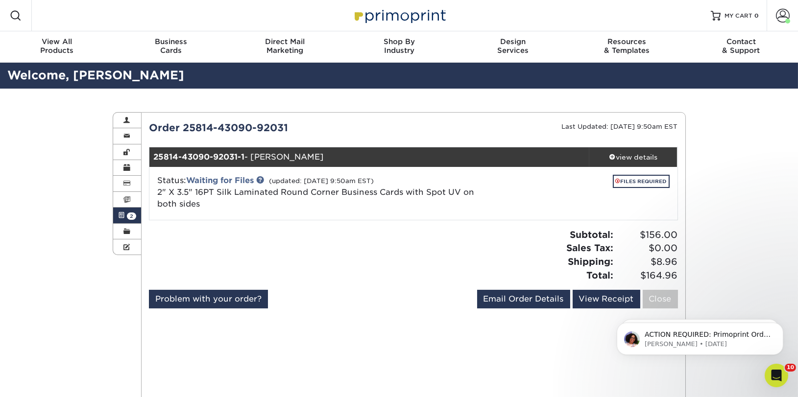
click at [130, 215] on span "2" at bounding box center [131, 216] width 9 height 7
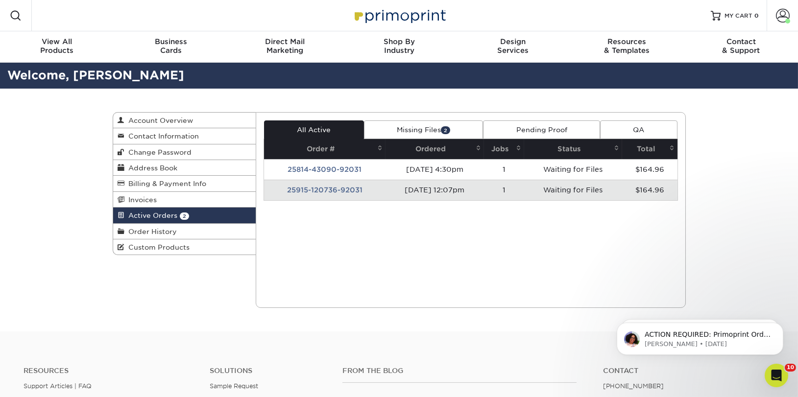
click at [328, 188] on td "25915-120736-92031" at bounding box center [324, 190] width 121 height 21
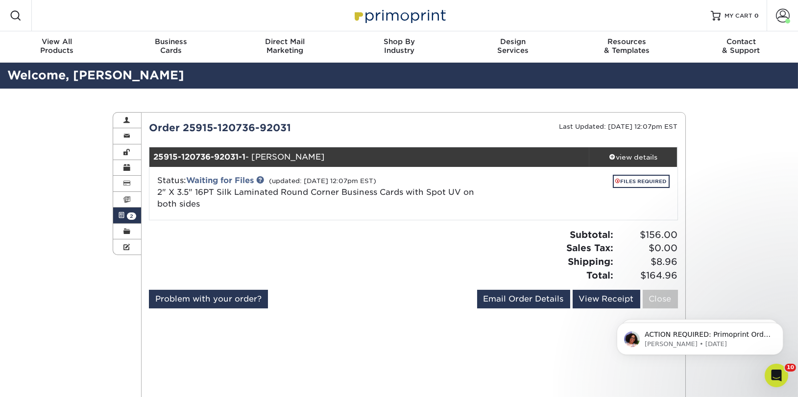
click at [617, 147] on ul "25915-120736-92031-1 - Katrina Heath view details Status: Waiting for Files (up…" at bounding box center [413, 183] width 529 height 73
click at [617, 153] on div "view details" at bounding box center [633, 157] width 88 height 10
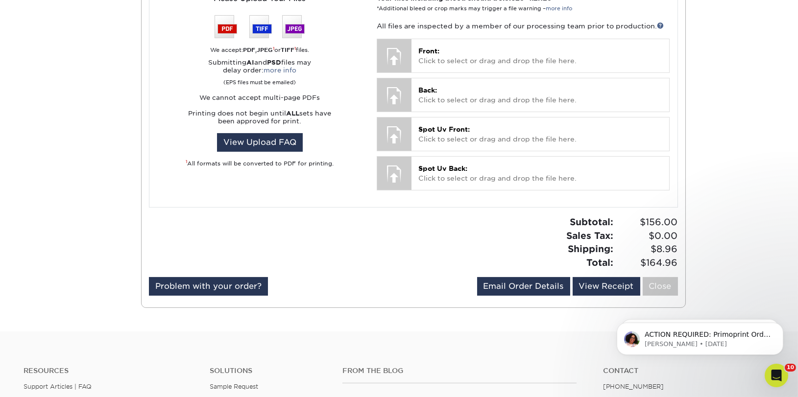
scroll to position [317, 0]
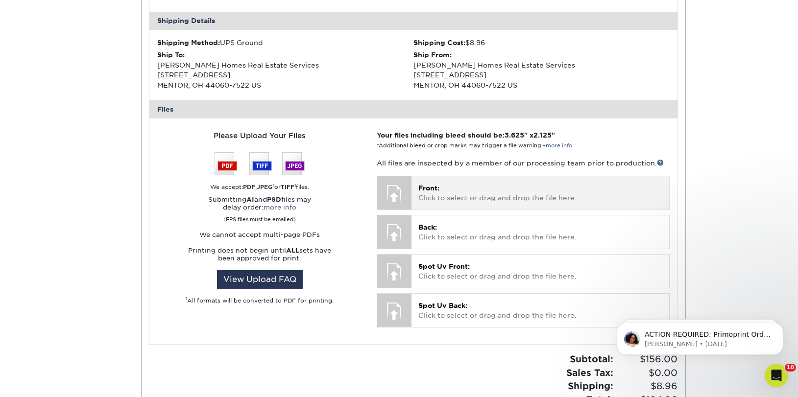
click at [482, 194] on p "Front: Click to select or drag and drop the file here." at bounding box center [539, 193] width 243 height 20
